Goal: Communication & Community: Participate in discussion

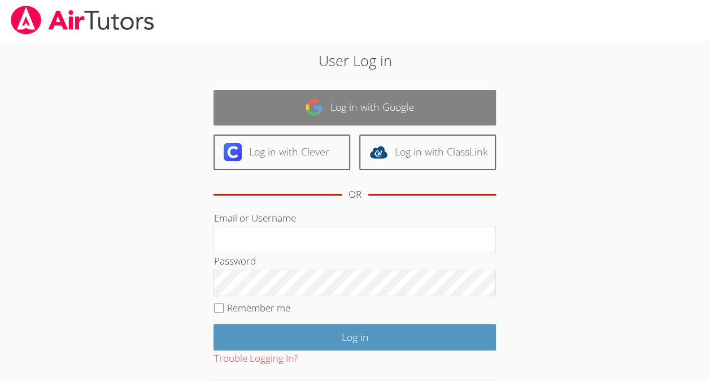
click at [370, 101] on link "Log in with Google" at bounding box center [354, 108] width 282 height 36
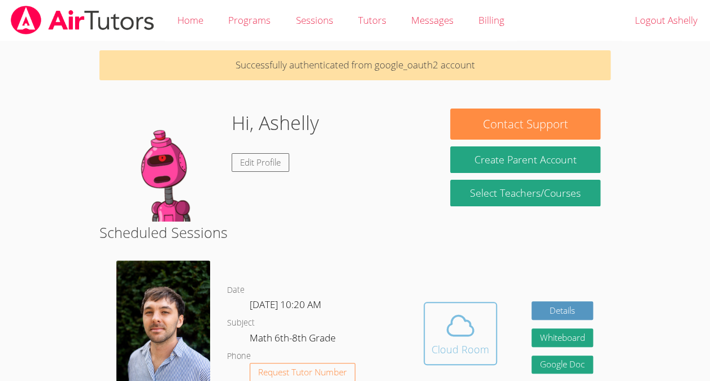
click at [470, 341] on div "Cloud Room" at bounding box center [460, 349] width 58 height 16
click at [450, 309] on icon at bounding box center [460, 325] width 32 height 32
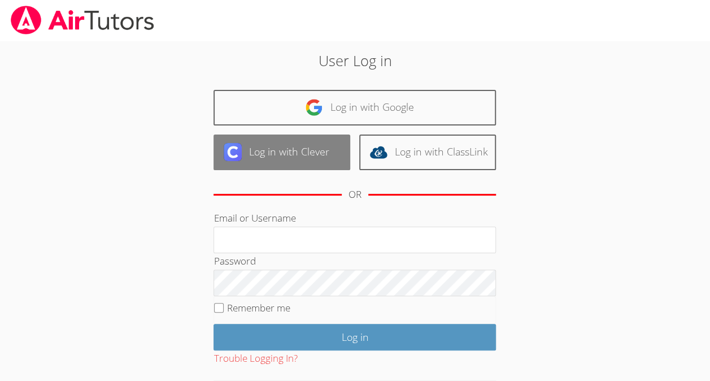
click at [287, 150] on link "Log in with Clever" at bounding box center [281, 152] width 137 height 36
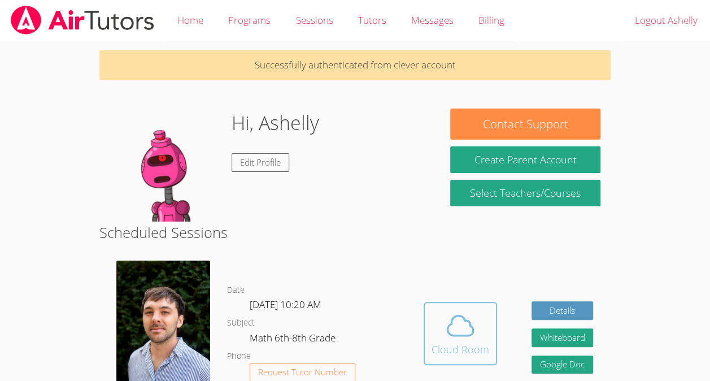
click at [455, 339] on icon at bounding box center [460, 325] width 32 height 32
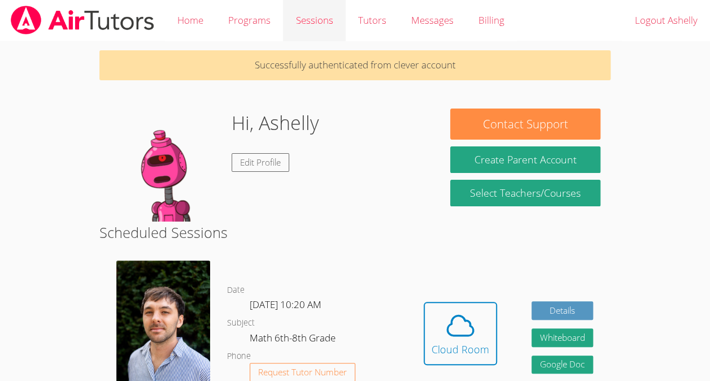
click at [322, 18] on link "Sessions" at bounding box center [314, 20] width 62 height 41
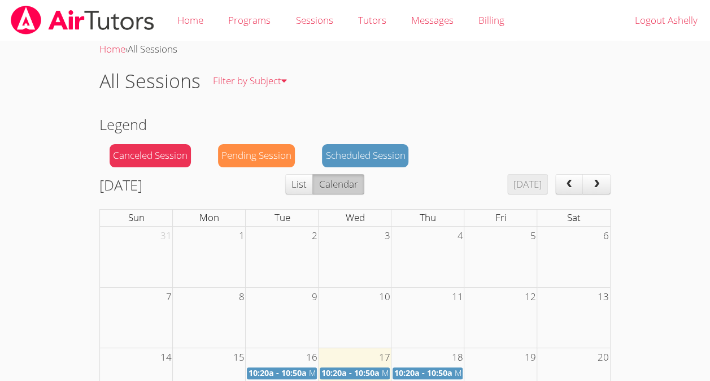
scroll to position [23, 0]
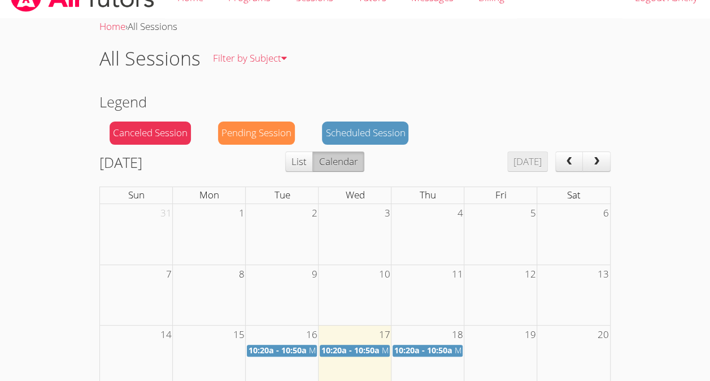
click at [368, 348] on span "10:20a - 10:50a" at bounding box center [350, 349] width 58 height 11
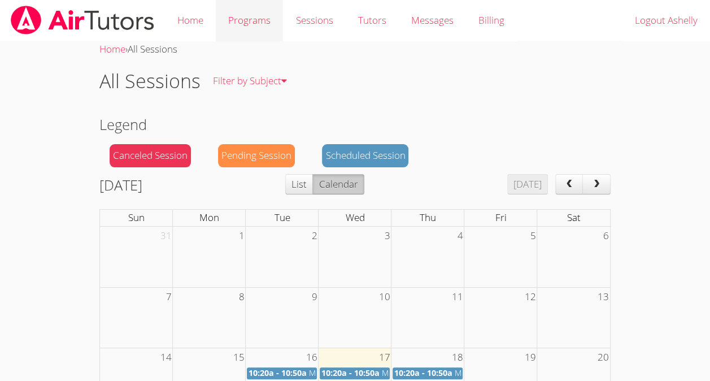
click at [256, 23] on link "Programs" at bounding box center [249, 20] width 67 height 41
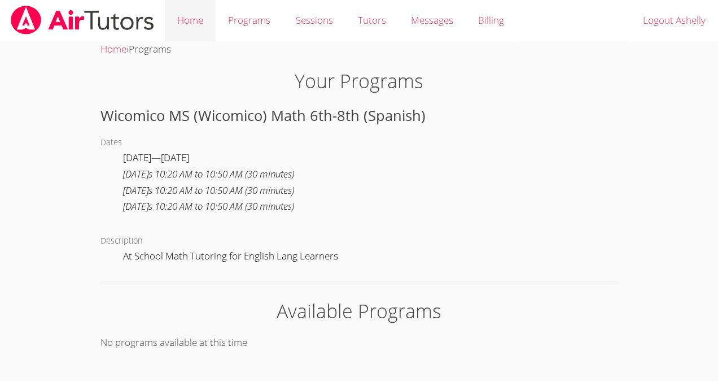
click at [191, 20] on link "Home" at bounding box center [190, 20] width 51 height 41
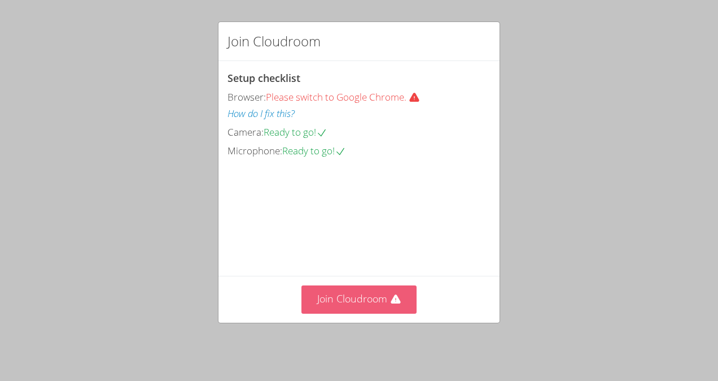
click at [358, 296] on button "Join Cloudroom" at bounding box center [360, 299] width 116 height 28
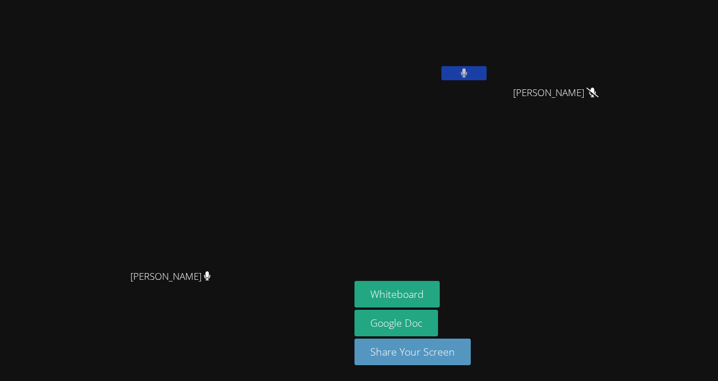
click at [487, 73] on button at bounding box center [464, 73] width 45 height 14
click at [470, 75] on icon at bounding box center [464, 73] width 12 height 10
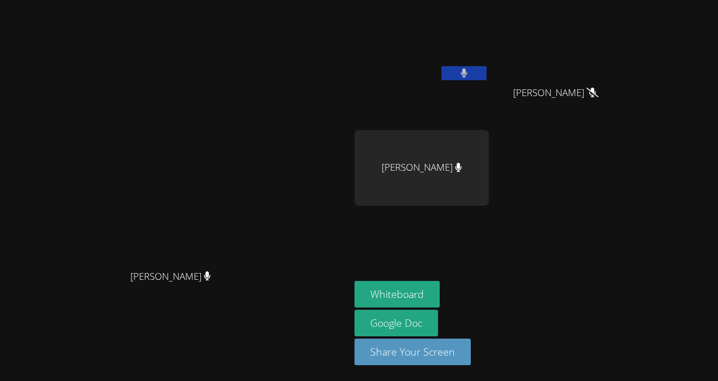
click at [468, 70] on icon at bounding box center [464, 73] width 7 height 10
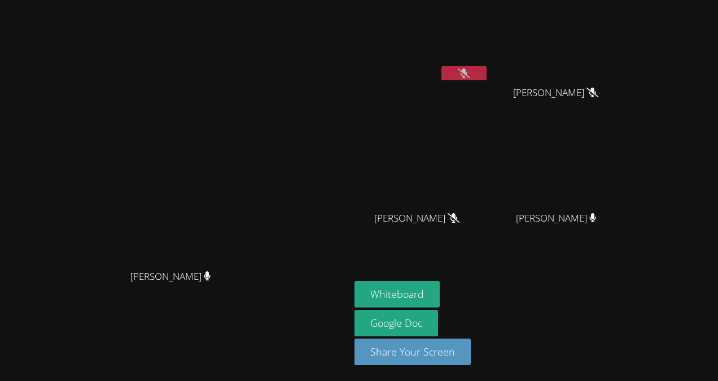
click at [487, 72] on button at bounding box center [464, 73] width 45 height 14
click at [468, 72] on icon at bounding box center [464, 73] width 7 height 10
click at [440, 298] on button "Whiteboard" at bounding box center [397, 294] width 85 height 27
click at [705, 306] on div "[PERSON_NAME] [PERSON_NAME] [PERSON_NAME] [PERSON_NAME] [PERSON_NAME] [PERSON_N…" at bounding box center [359, 190] width 718 height 381
click at [320, 37] on div "[PERSON_NAME] [PERSON_NAME][GEOGRAPHIC_DATA]" at bounding box center [175, 191] width 341 height 372
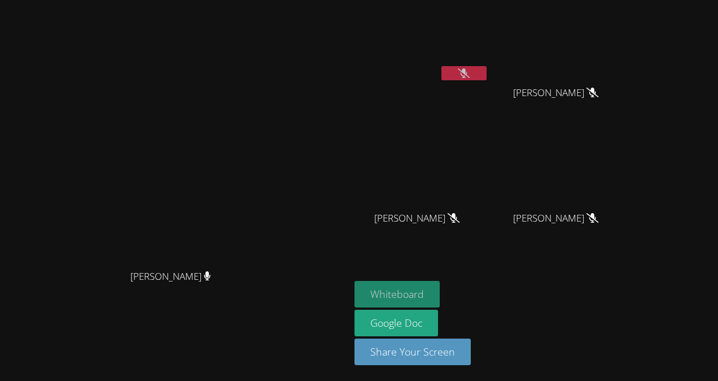
click at [440, 292] on button "Whiteboard" at bounding box center [397, 294] width 85 height 27
click at [470, 69] on icon at bounding box center [464, 73] width 12 height 10
click at [487, 72] on button at bounding box center [464, 73] width 45 height 14
click at [470, 69] on icon at bounding box center [464, 73] width 12 height 10
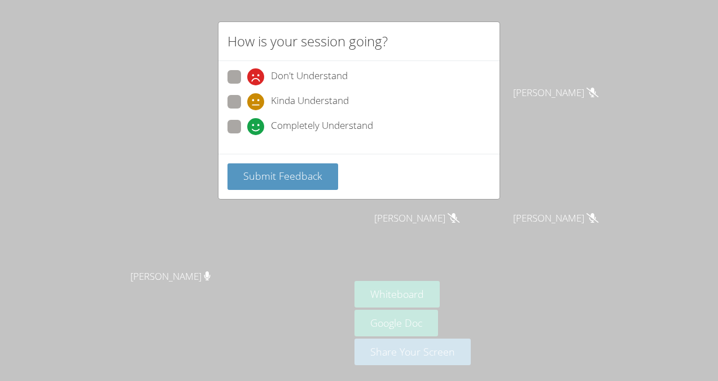
drag, startPoint x: 300, startPoint y: 121, endPoint x: 243, endPoint y: 98, distance: 62.1
click at [243, 98] on label "Kinda Understand" at bounding box center [288, 102] width 121 height 15
click at [247, 98] on input "Kinda Understand" at bounding box center [252, 100] width 10 height 10
radio input "true"
click at [243, 98] on label "Kinda Understand" at bounding box center [288, 102] width 121 height 15
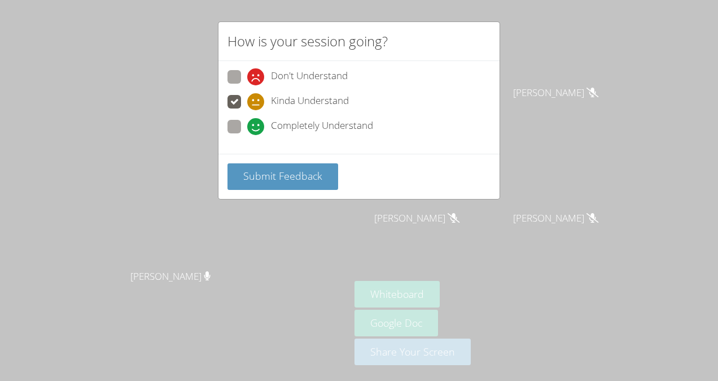
click at [247, 98] on input "Kinda Understand" at bounding box center [252, 100] width 10 height 10
click at [283, 166] on button "Submit Feedback" at bounding box center [283, 176] width 111 height 27
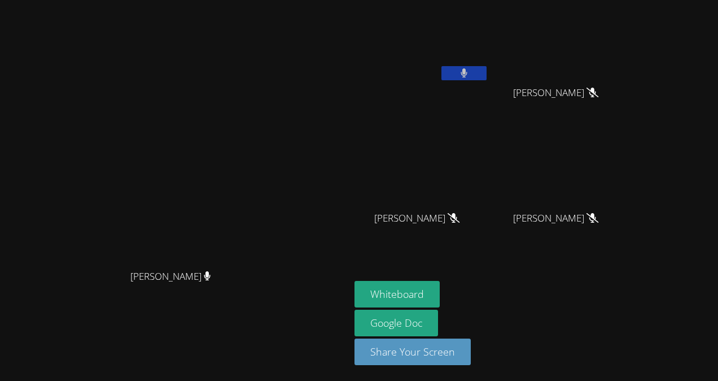
click at [487, 69] on button at bounding box center [464, 73] width 45 height 14
click at [470, 72] on icon at bounding box center [464, 73] width 12 height 10
click at [468, 71] on icon at bounding box center [464, 73] width 7 height 10
